Goal: Task Accomplishment & Management: Manage account settings

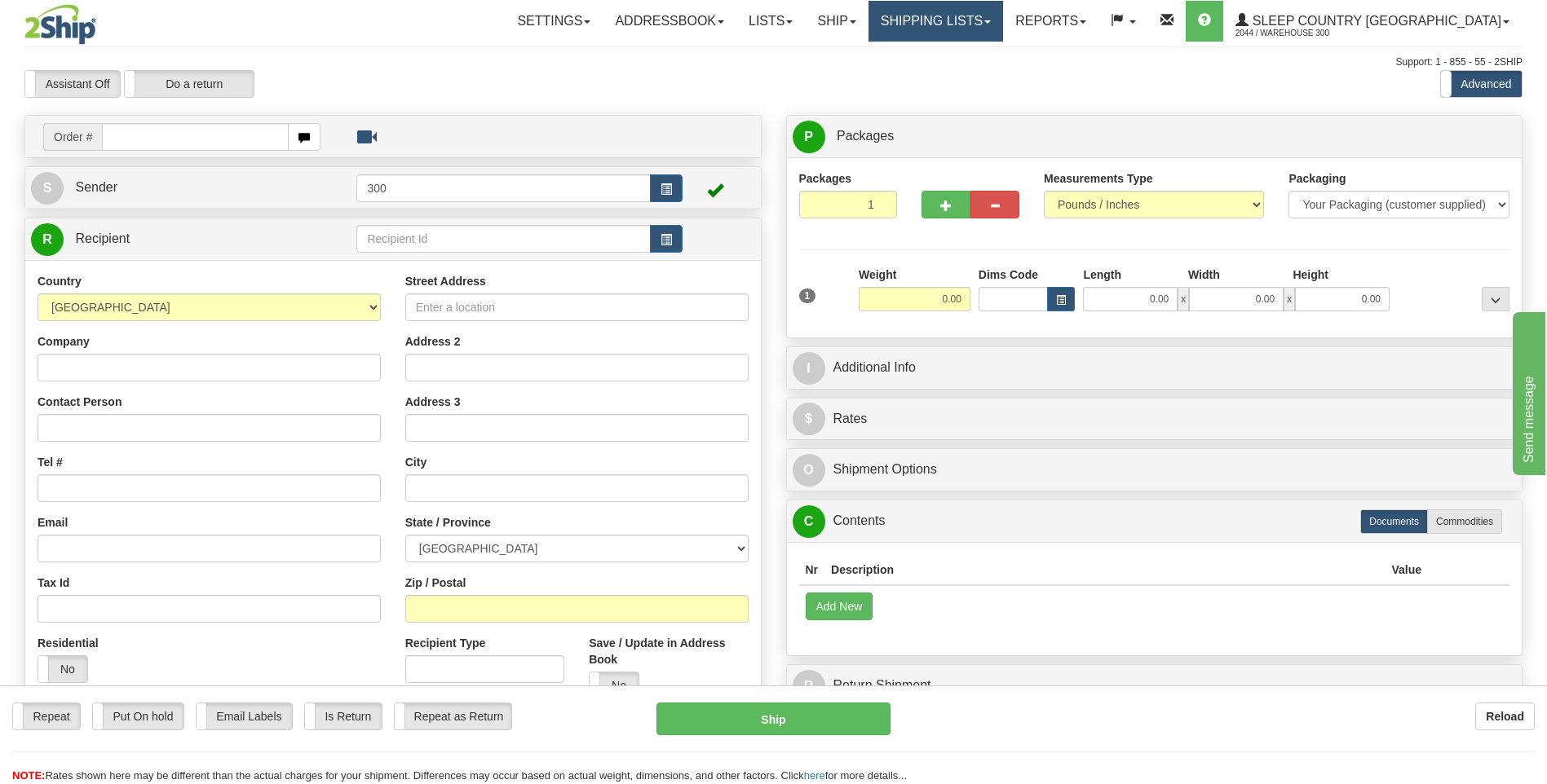
click at [1003, 28] on link "Shipping lists" at bounding box center [935, 22] width 134 height 41
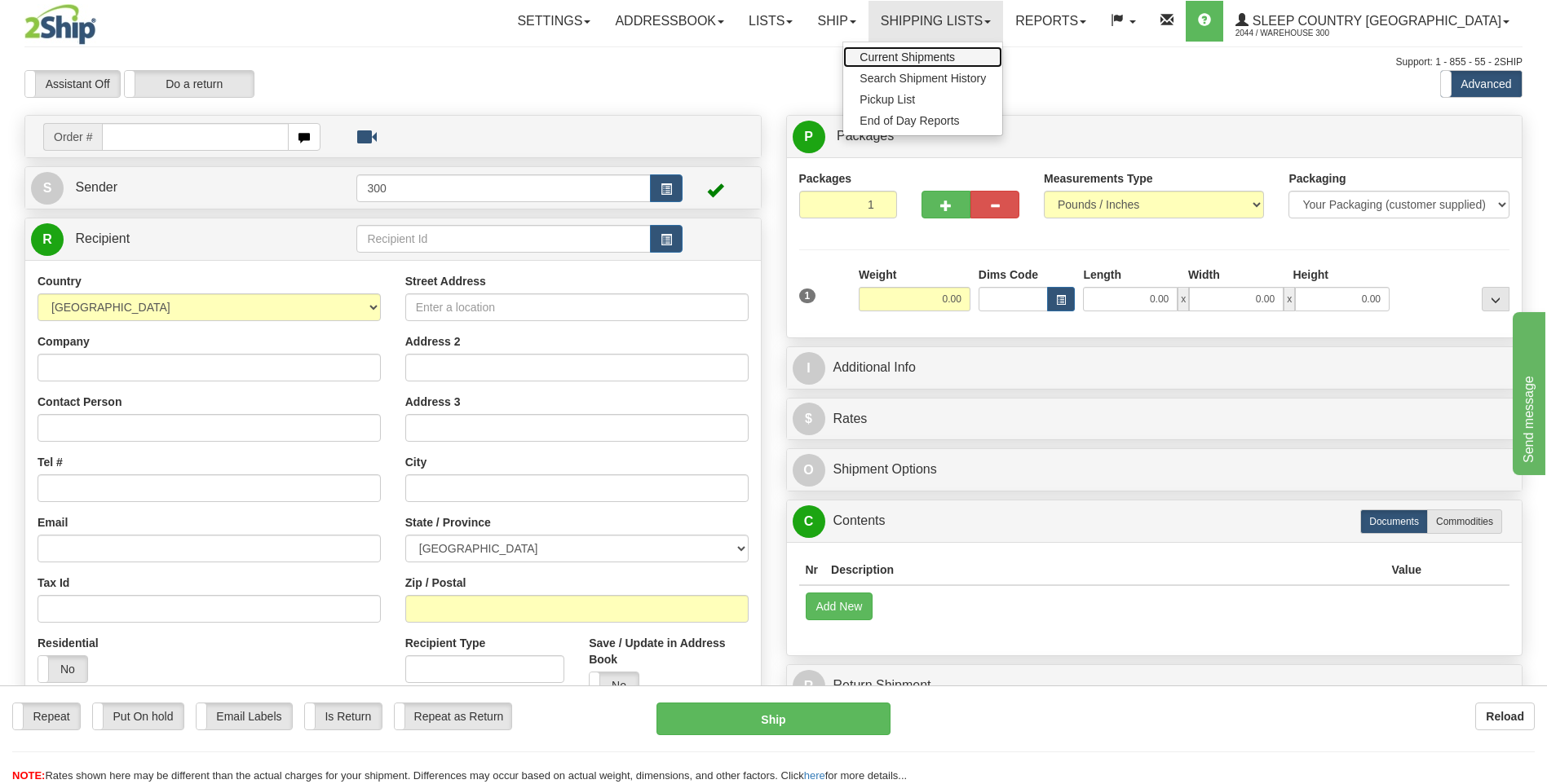
click at [955, 56] on span "Current Shipments" at bounding box center [907, 57] width 95 height 13
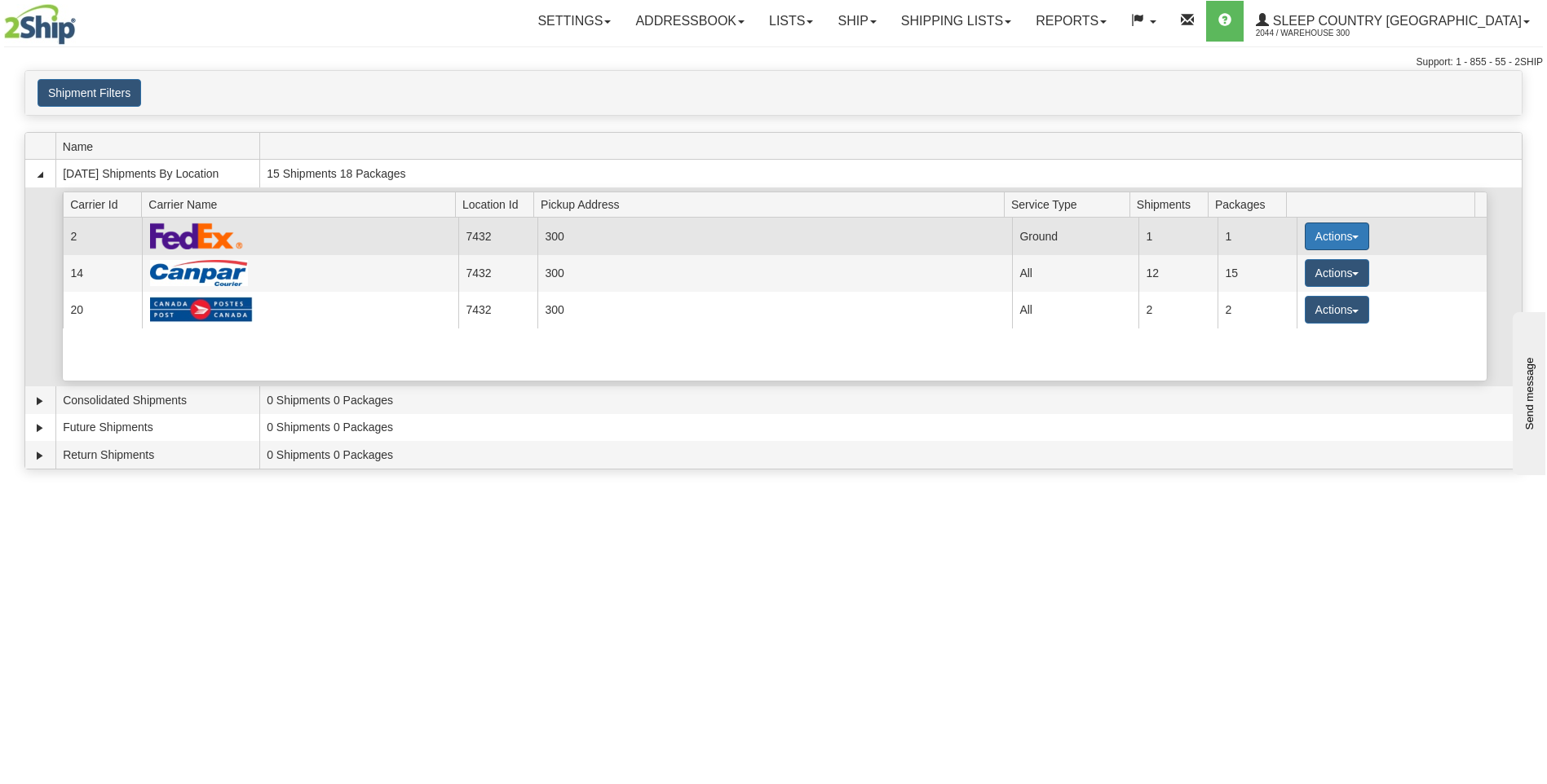
click at [1353, 237] on span "button" at bounding box center [1356, 236] width 7 height 3
click at [1279, 286] on span "Close" at bounding box center [1273, 287] width 37 height 12
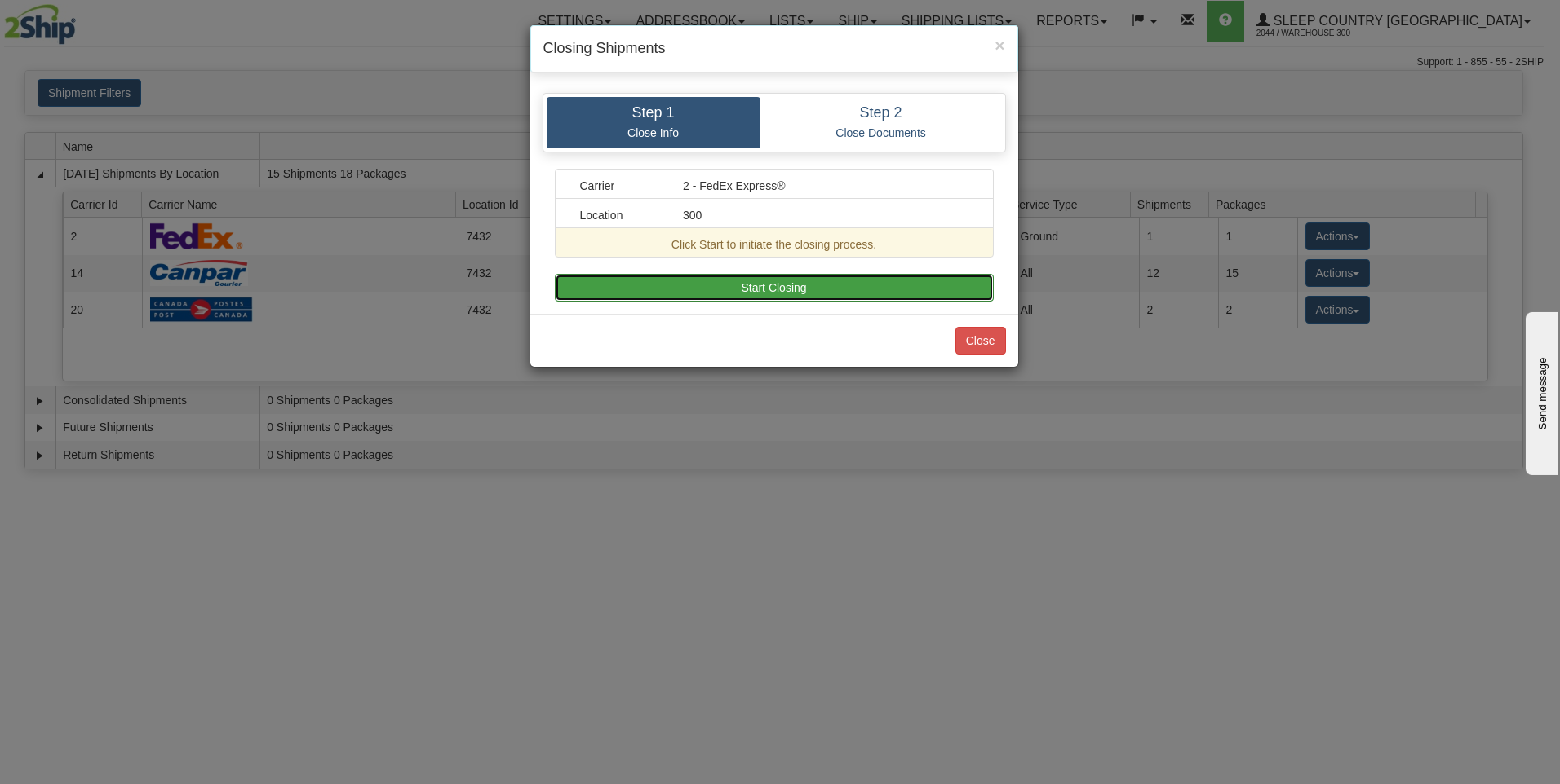
click at [769, 292] on button "Start Closing" at bounding box center [774, 287] width 439 height 27
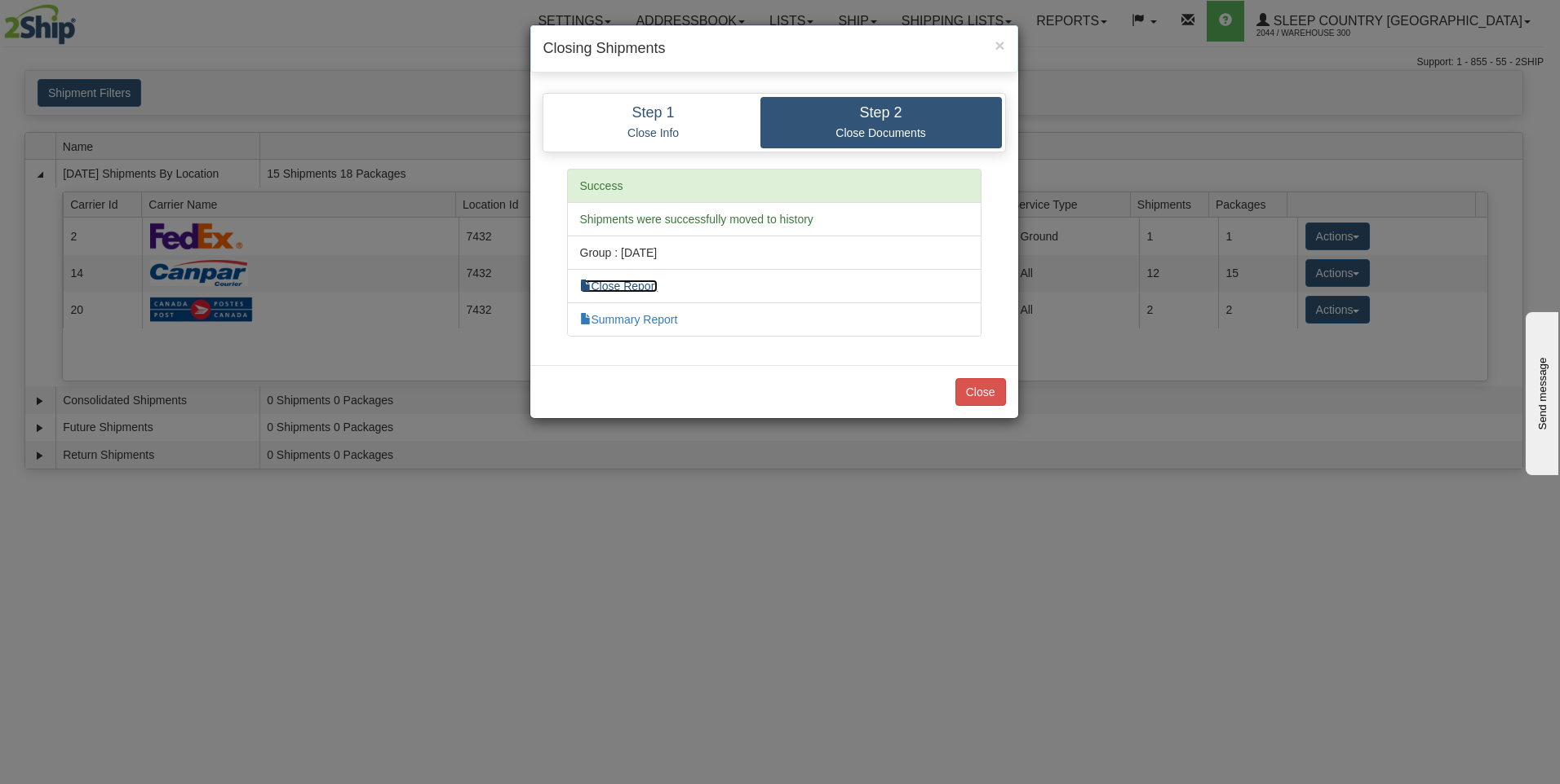
click at [620, 285] on link "Close Report" at bounding box center [619, 286] width 79 height 13
click at [639, 318] on link "Summary Report" at bounding box center [629, 319] width 98 height 13
click at [966, 394] on button "Close" at bounding box center [981, 392] width 51 height 27
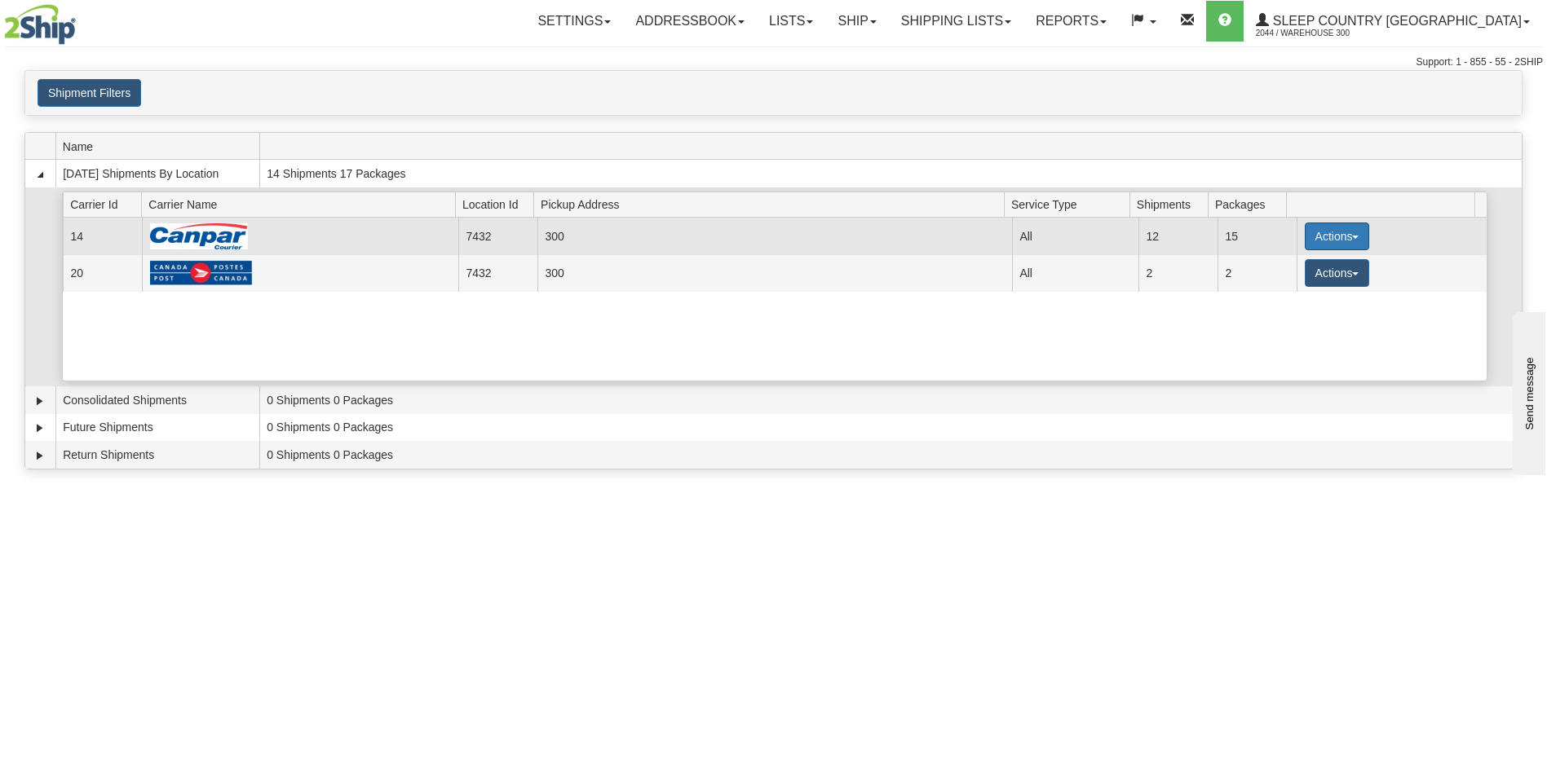
click at [1348, 240] on button "Actions" at bounding box center [1337, 236] width 65 height 27
click at [1315, 265] on link "Details" at bounding box center [1303, 268] width 131 height 22
click at [1330, 235] on button "Actions" at bounding box center [1337, 236] width 65 height 27
click at [1287, 272] on span "Details" at bounding box center [1276, 267] width 44 height 12
click at [1348, 229] on button "Actions" at bounding box center [1337, 236] width 65 height 27
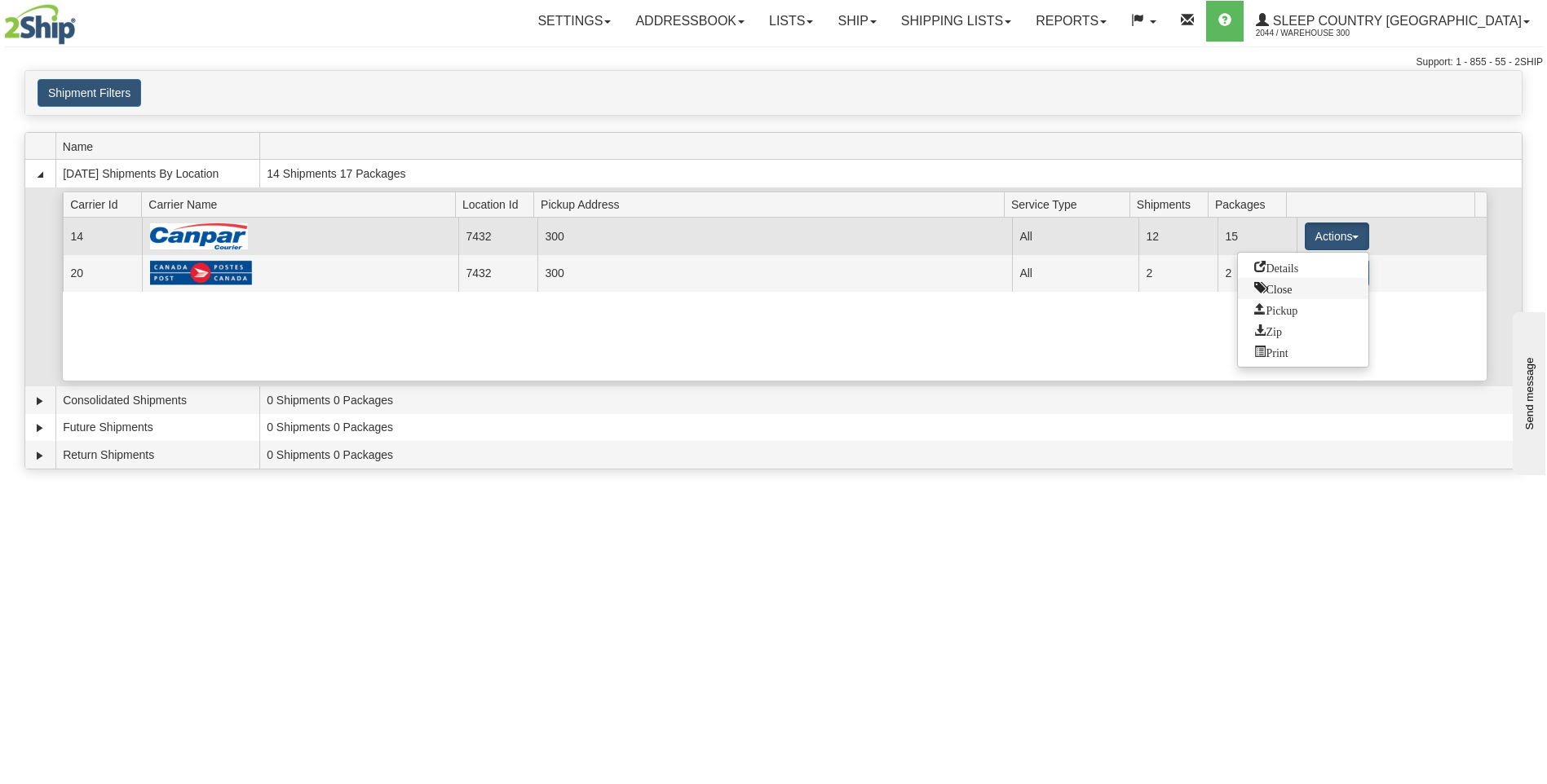
click at [1291, 288] on span "Close" at bounding box center [1273, 287] width 37 height 12
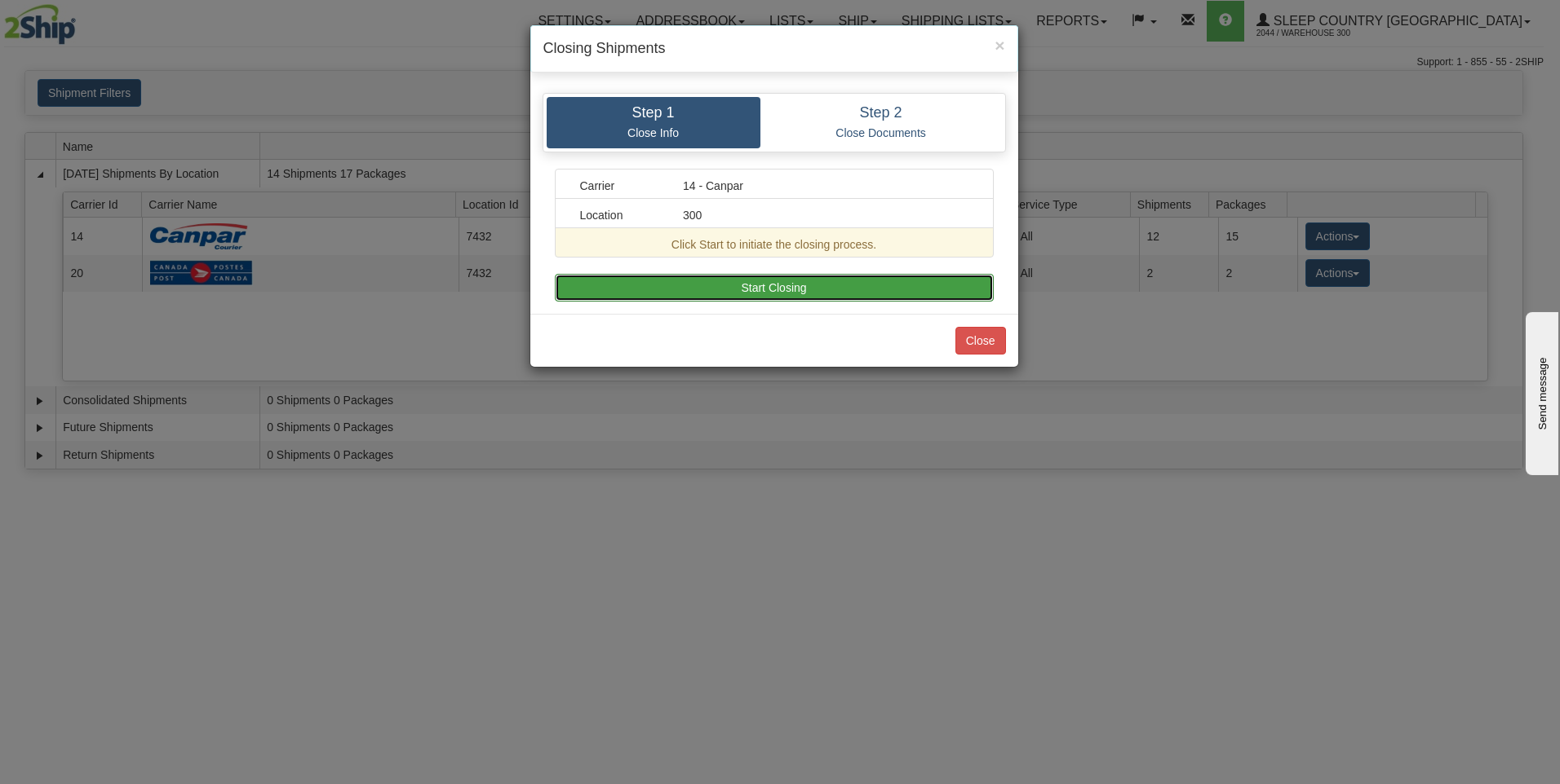
click at [813, 286] on button "Start Closing" at bounding box center [774, 287] width 439 height 27
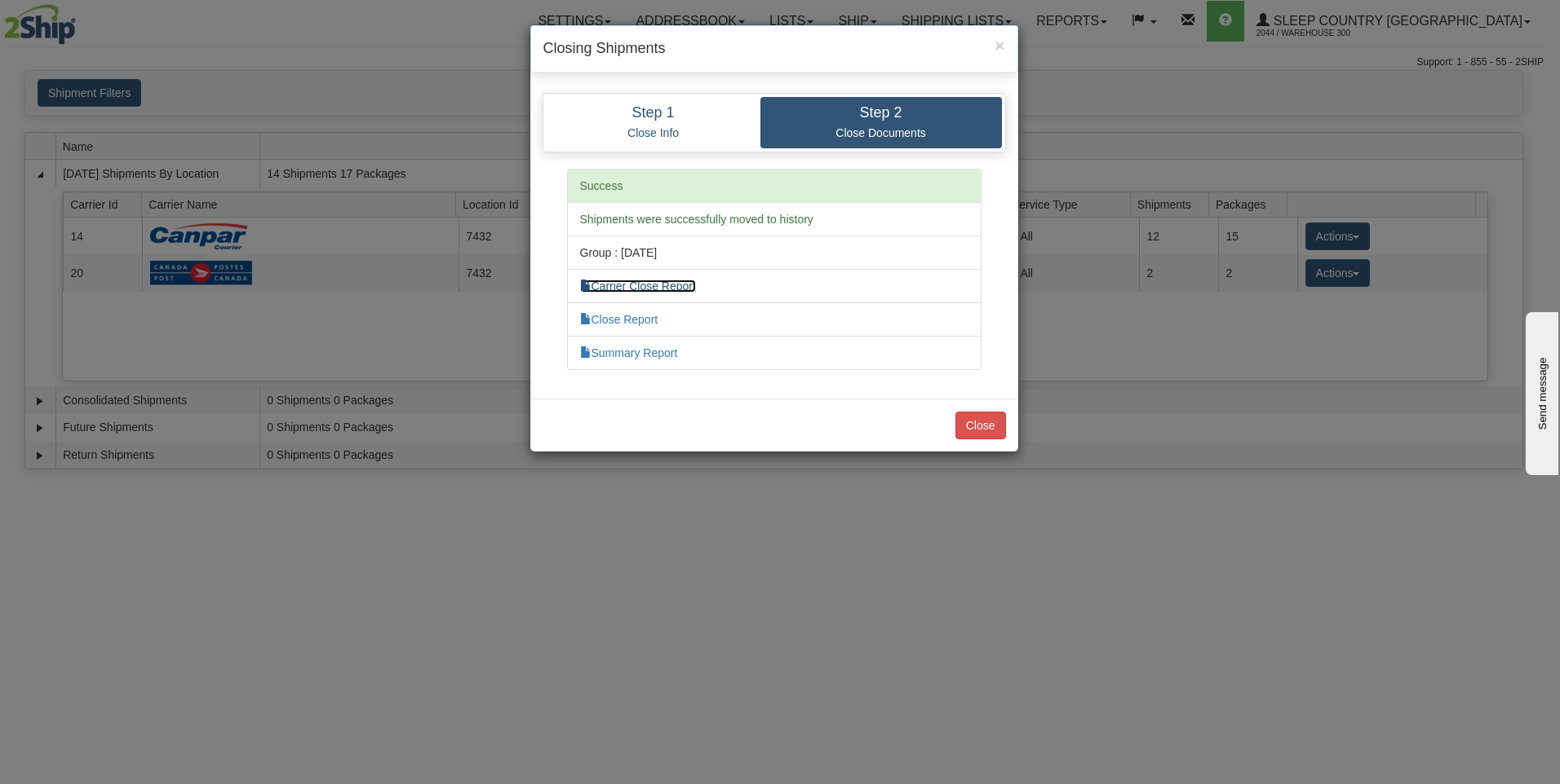
click at [647, 286] on link "Carrier Close Report" at bounding box center [638, 286] width 116 height 13
click at [619, 315] on link "Close Report" at bounding box center [619, 319] width 79 height 13
click at [627, 350] on link "Summary Report" at bounding box center [629, 352] width 98 height 13
click at [981, 424] on button "Close" at bounding box center [981, 426] width 51 height 27
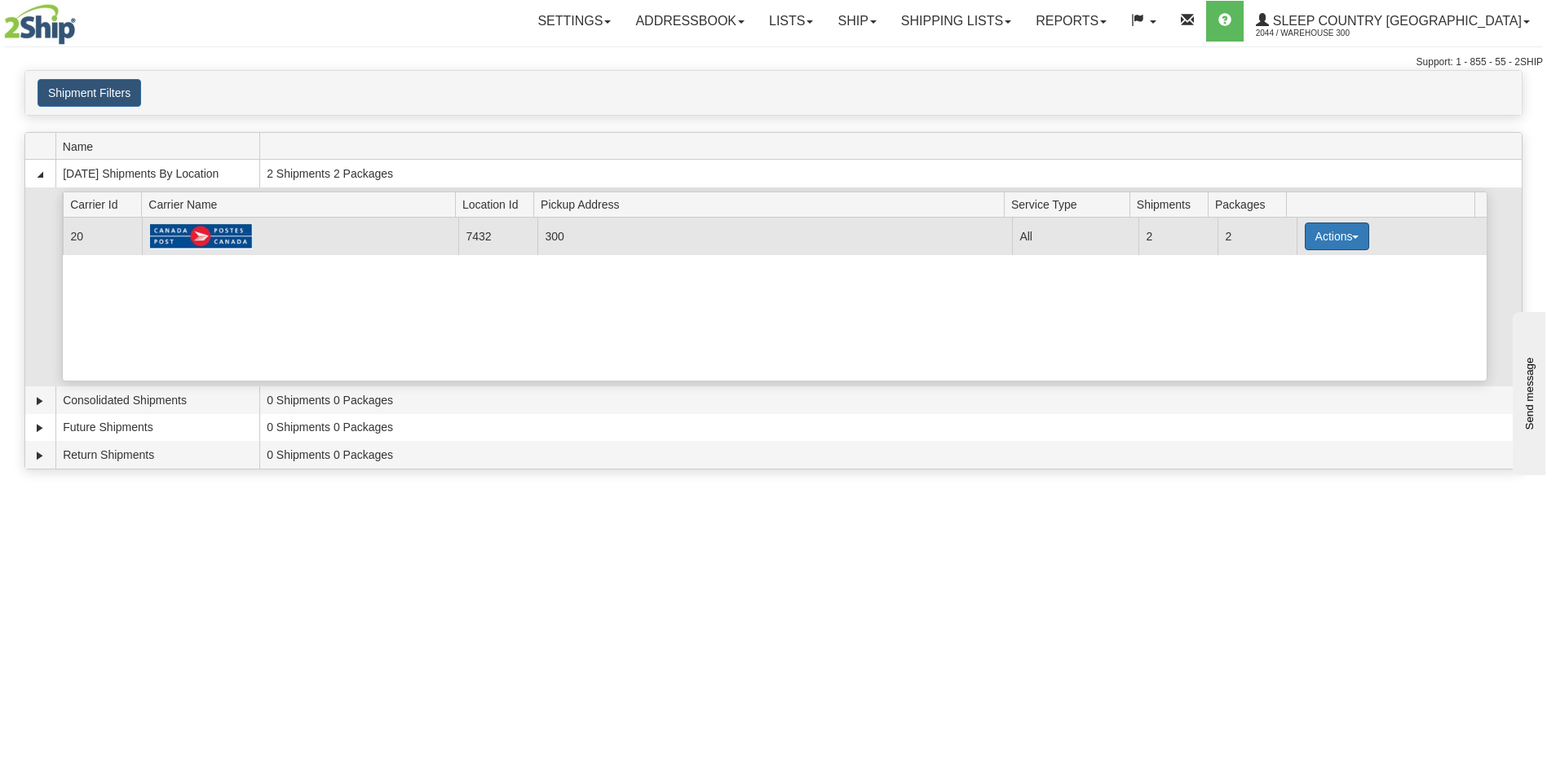
click at [1318, 239] on button "Actions" at bounding box center [1337, 236] width 65 height 27
click at [1278, 284] on span "Close" at bounding box center [1273, 287] width 37 height 12
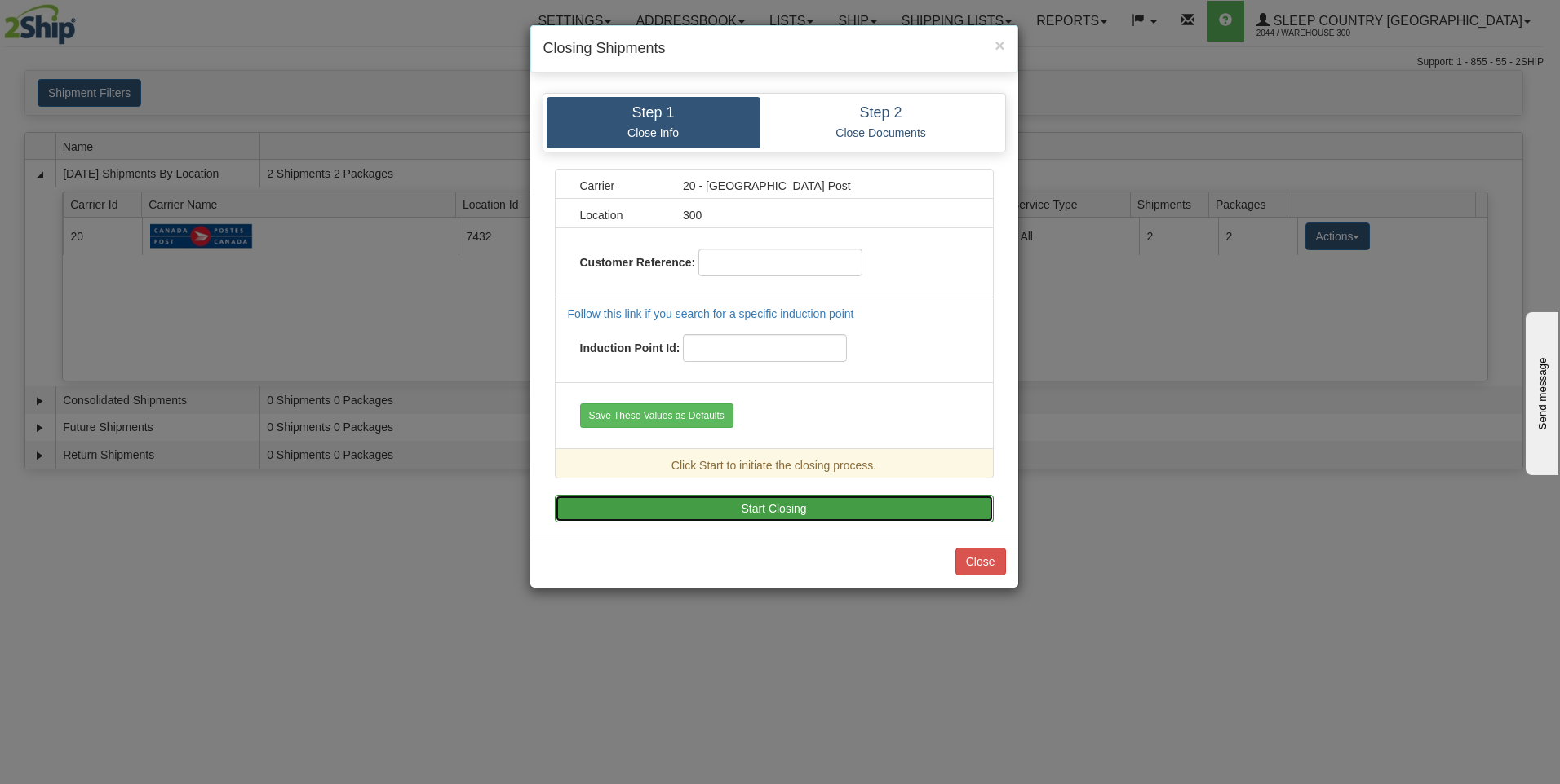
click at [752, 506] on button "Start Closing" at bounding box center [774, 508] width 439 height 27
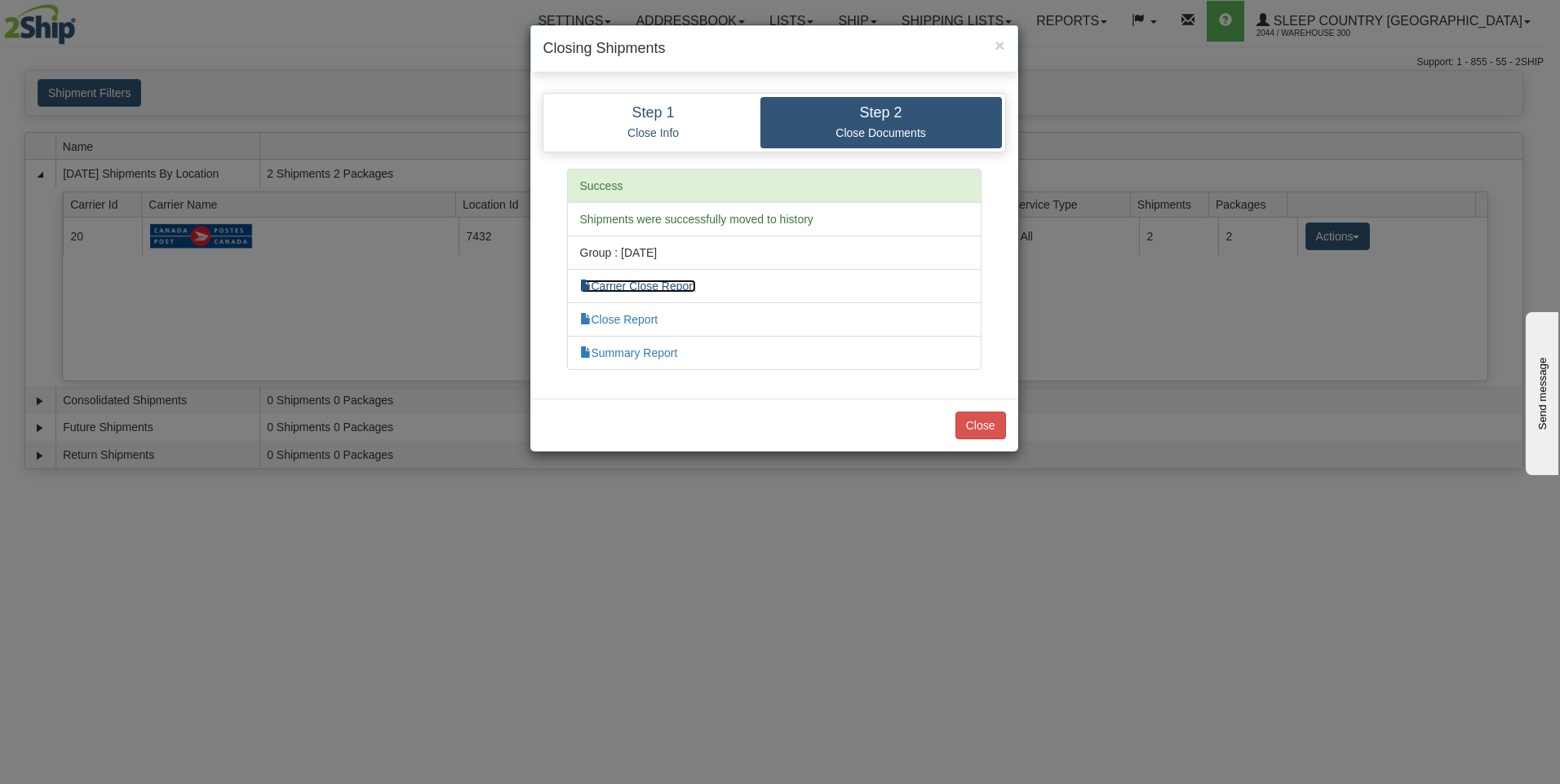
click at [656, 287] on link "Carrier Close Report" at bounding box center [638, 286] width 116 height 13
click at [637, 318] on link "Close Report" at bounding box center [619, 319] width 79 height 13
click at [651, 351] on link "Summary Report" at bounding box center [629, 352] width 98 height 13
click at [982, 427] on button "Close" at bounding box center [981, 426] width 51 height 27
